Goal: Task Accomplishment & Management: Use online tool/utility

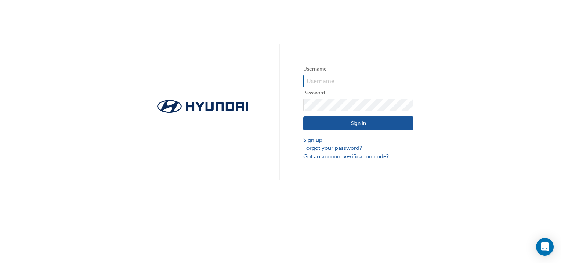
click at [316, 81] on input "text" at bounding box center [358, 81] width 110 height 12
type input "36896"
click at [310, 143] on link "Sign up" at bounding box center [358, 140] width 110 height 8
click at [316, 80] on input "text" at bounding box center [358, 81] width 110 height 12
type input "36896"
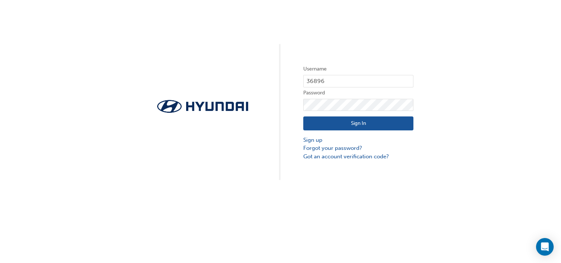
click at [381, 121] on button "Sign In" at bounding box center [358, 123] width 110 height 14
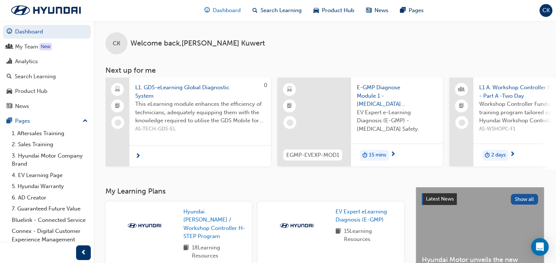
click at [232, 10] on span "Dashboard" at bounding box center [227, 10] width 28 height 8
click at [383, 9] on span "News" at bounding box center [381, 10] width 14 height 8
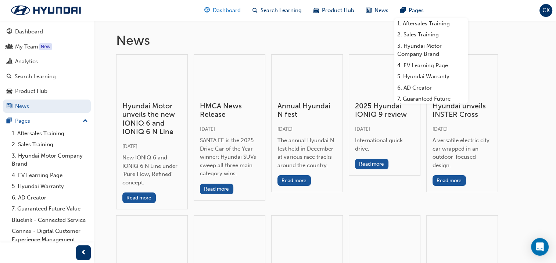
click at [225, 9] on span "Dashboard" at bounding box center [227, 10] width 28 height 8
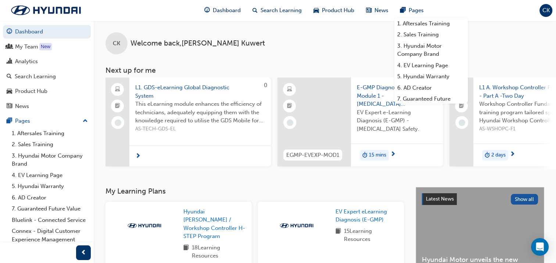
click at [310, 37] on div "CK Welcome back , Carl Kuwert" at bounding box center [325, 38] width 462 height 34
click at [304, 44] on div "CK Welcome back , Carl Kuwert" at bounding box center [325, 38] width 462 height 34
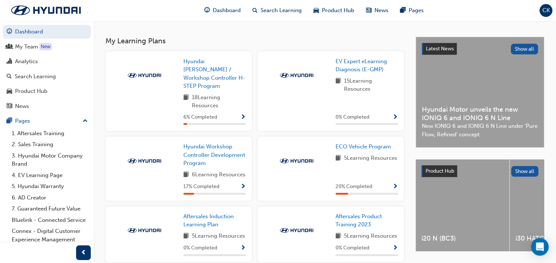
scroll to position [184, 0]
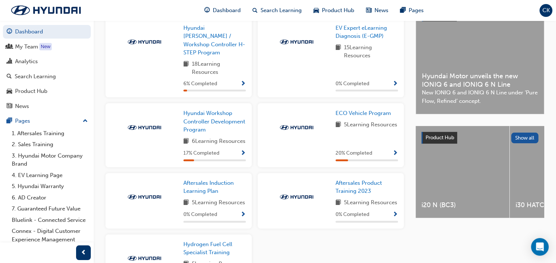
click at [395, 154] on span "Show Progress" at bounding box center [395, 153] width 6 height 7
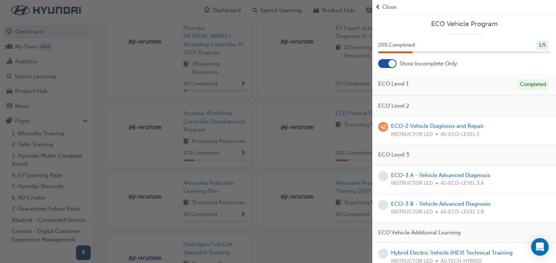
click at [500, 123] on div "ECO-2 Vehicle Diagnosis and Repair INSTRUCTOR LED AS-ECO-LEVEL 2" at bounding box center [464, 130] width 172 height 17
click at [382, 127] on span "learningRecordVerb_WAITLIST-icon" at bounding box center [383, 127] width 10 height 10
click at [433, 125] on link "ECO-2 Vehicle Diagnosis and Repair" at bounding box center [437, 126] width 93 height 7
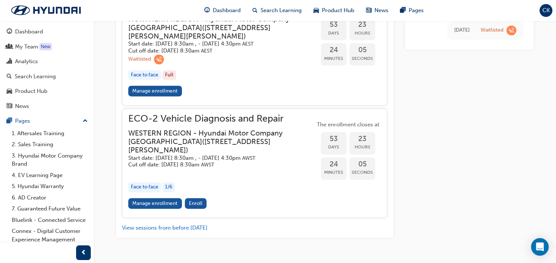
scroll to position [1024, 0]
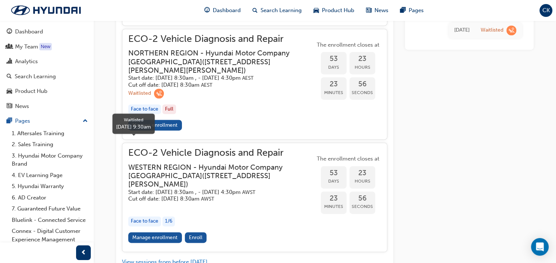
click at [158, 98] on span "learningRecordVerb_WAITLIST-icon" at bounding box center [159, 94] width 10 height 10
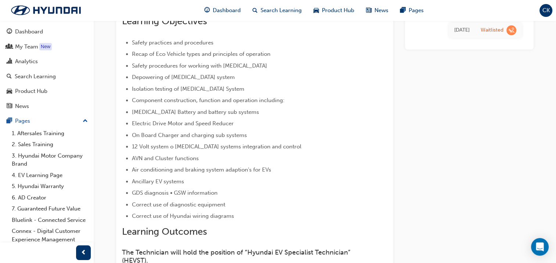
scroll to position [0, 0]
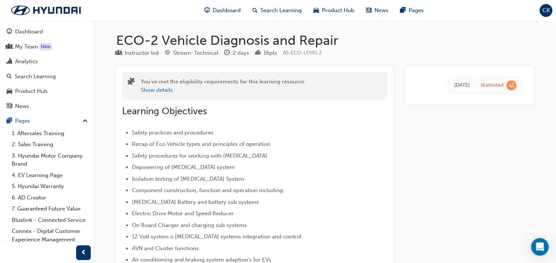
click at [545, 10] on span "CK" at bounding box center [545, 10] width 7 height 8
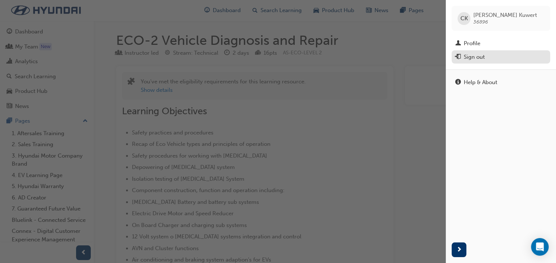
click at [473, 54] on div "Sign out" at bounding box center [474, 57] width 21 height 8
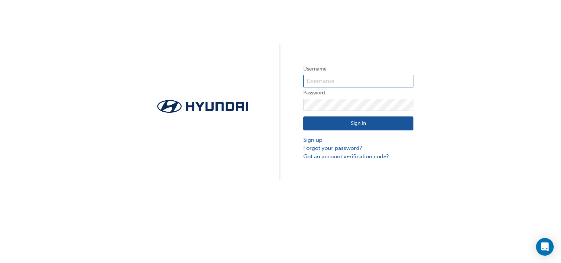
click at [352, 79] on input "text" at bounding box center [358, 81] width 110 height 12
type input "36896"
